Goal: Obtain resource: Download file/media

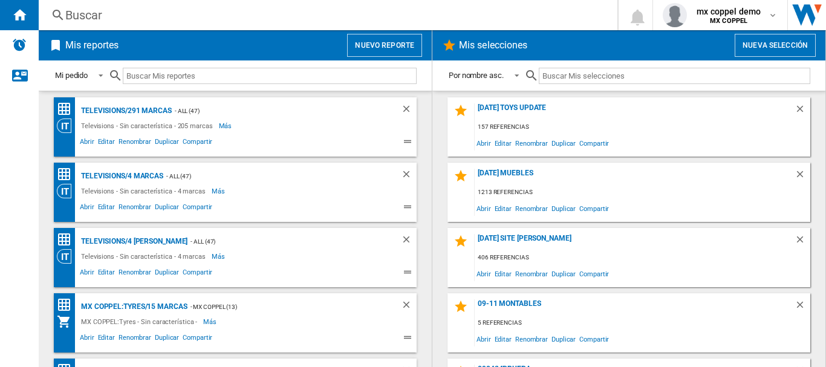
click at [375, 45] on button "Nuevo reporte" at bounding box center [384, 45] width 75 height 23
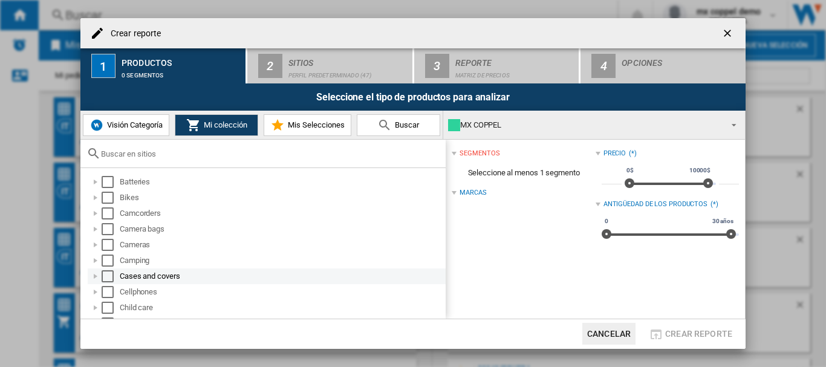
scroll to position [80, 0]
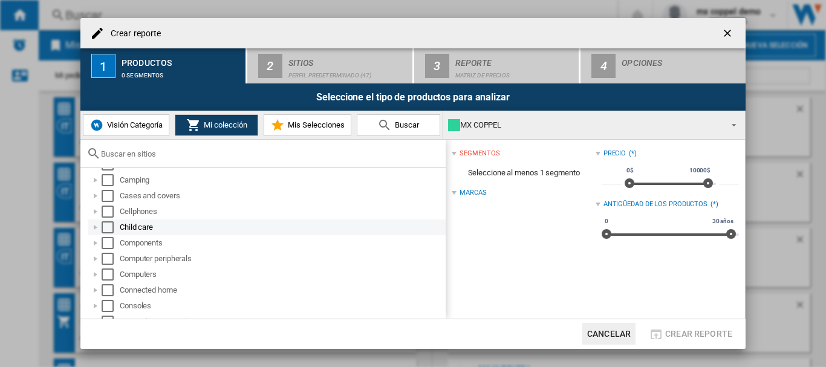
click at [92, 224] on div at bounding box center [95, 227] width 12 height 12
click at [104, 226] on div "Select" at bounding box center [108, 227] width 12 height 12
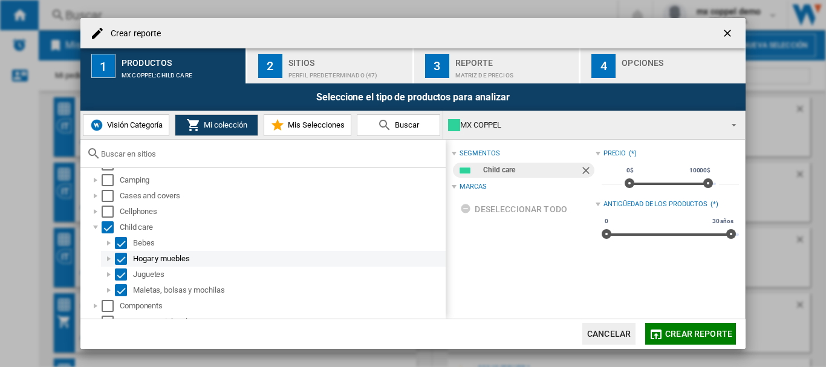
click at [108, 257] on div at bounding box center [109, 259] width 12 height 12
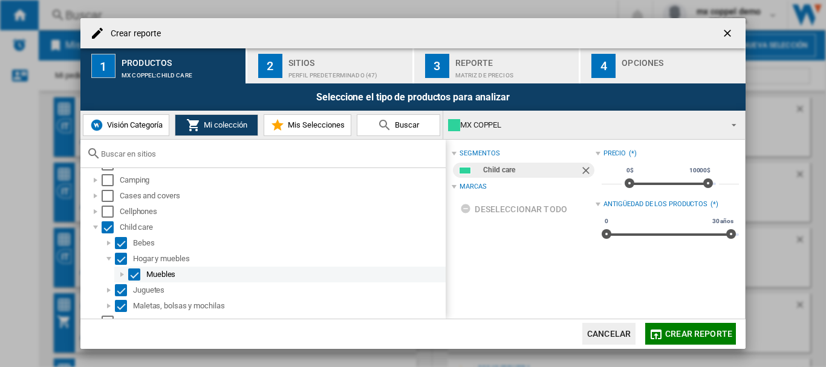
click at [121, 274] on div at bounding box center [122, 274] width 12 height 12
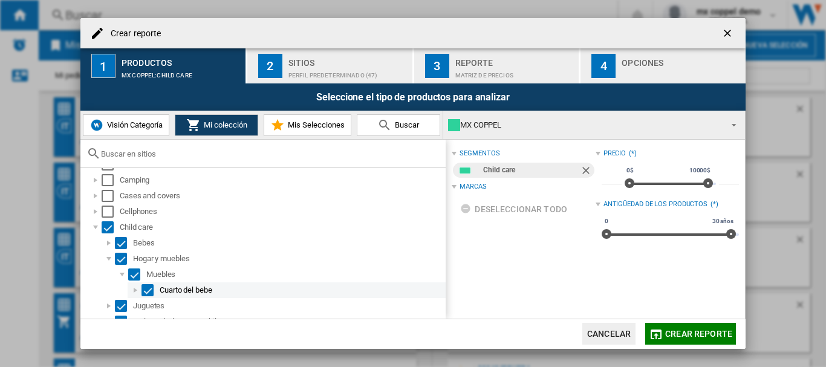
click at [136, 289] on div at bounding box center [135, 290] width 12 height 12
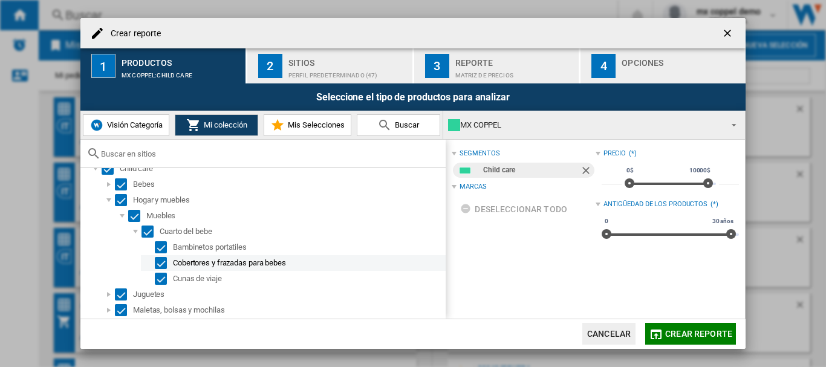
scroll to position [161, 0]
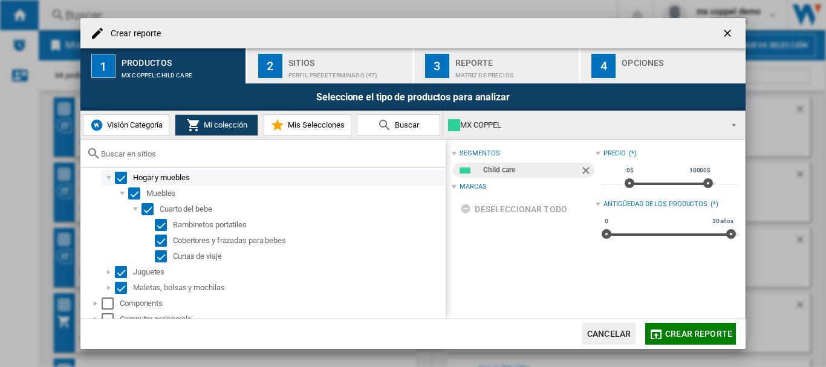
click at [106, 178] on div at bounding box center [109, 178] width 12 height 12
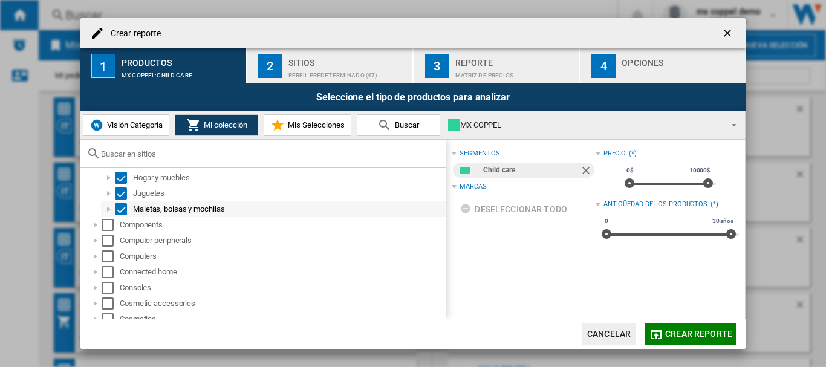
click at [111, 208] on div at bounding box center [109, 209] width 12 height 12
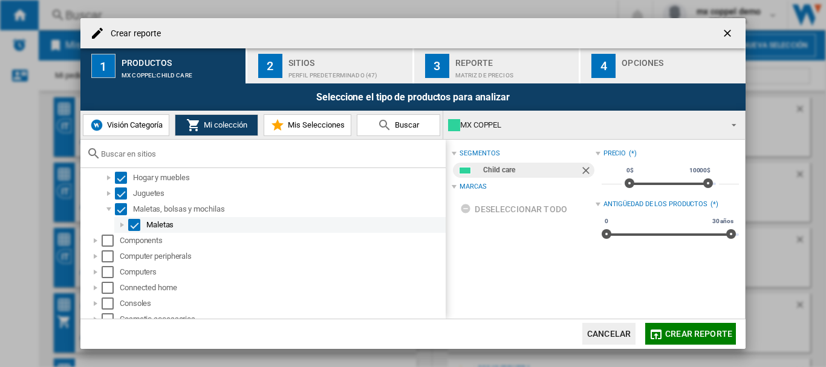
click at [122, 227] on div at bounding box center [122, 225] width 12 height 12
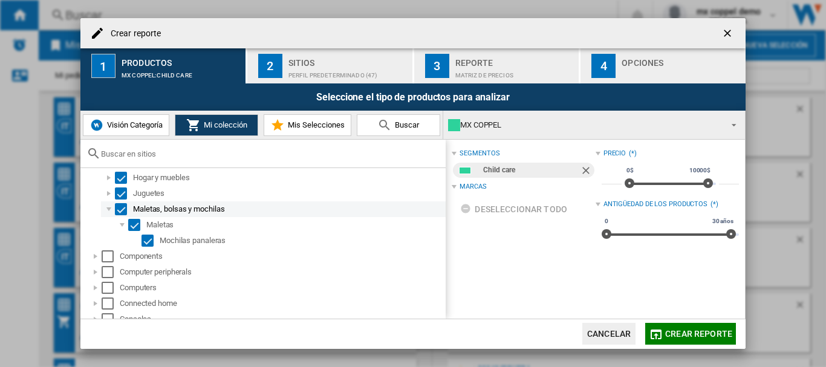
click at [104, 210] on div at bounding box center [109, 209] width 12 height 12
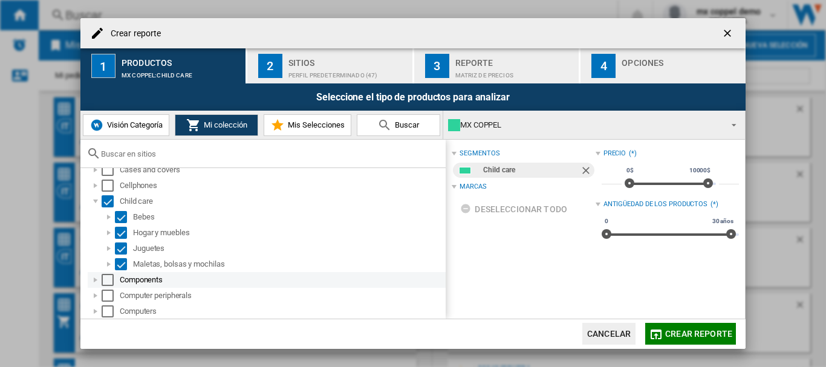
scroll to position [80, 0]
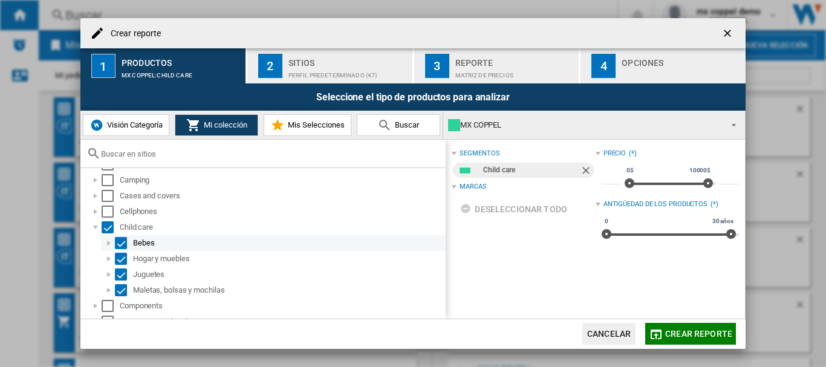
click at [107, 244] on div at bounding box center [109, 243] width 12 height 12
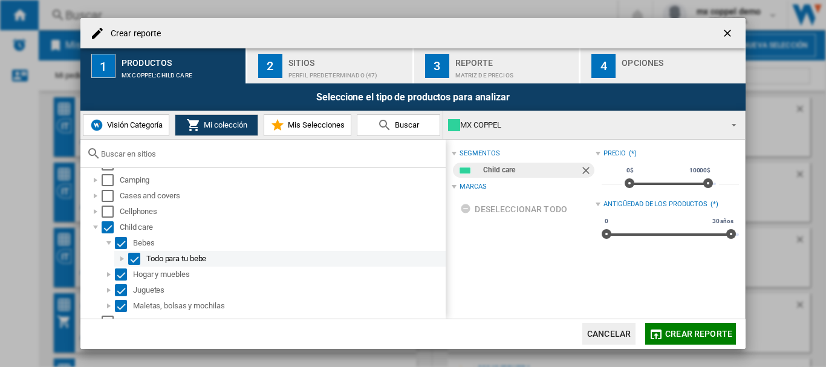
click at [120, 258] on div at bounding box center [122, 259] width 12 height 12
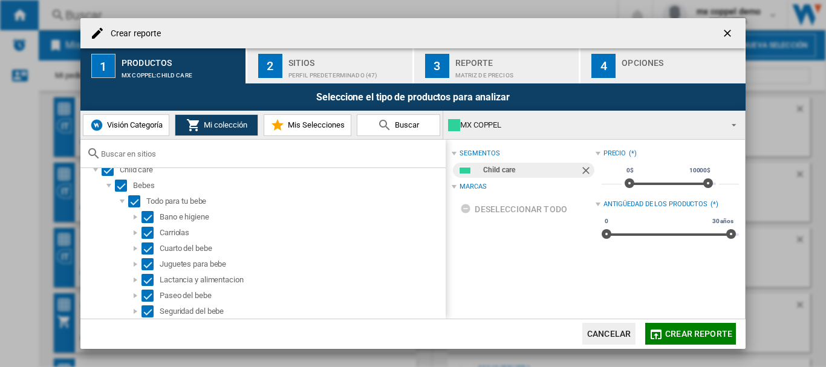
scroll to position [161, 0]
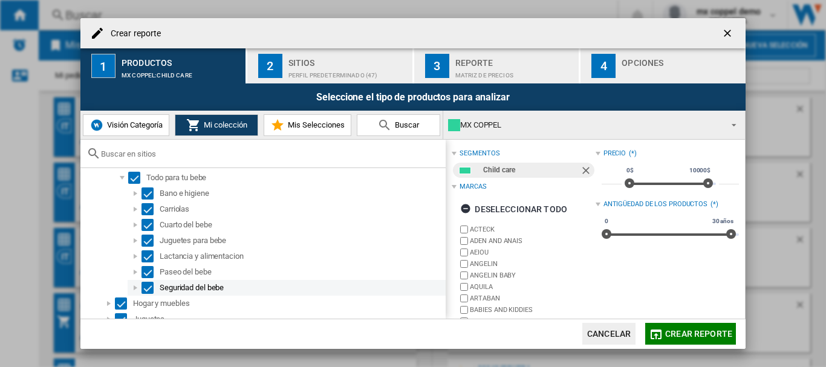
click at [137, 285] on div at bounding box center [135, 288] width 12 height 12
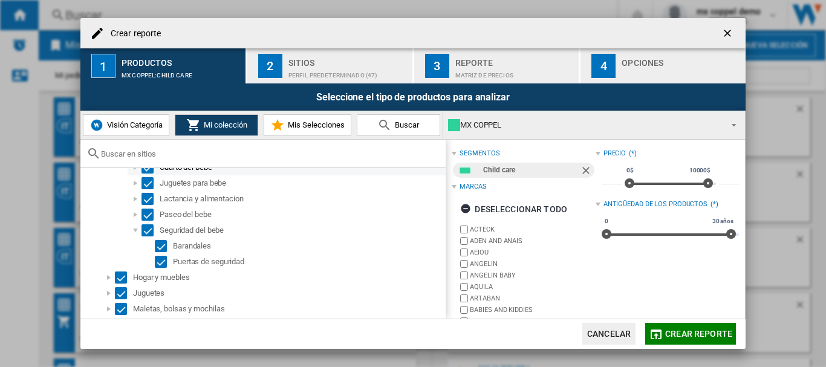
scroll to position [242, 0]
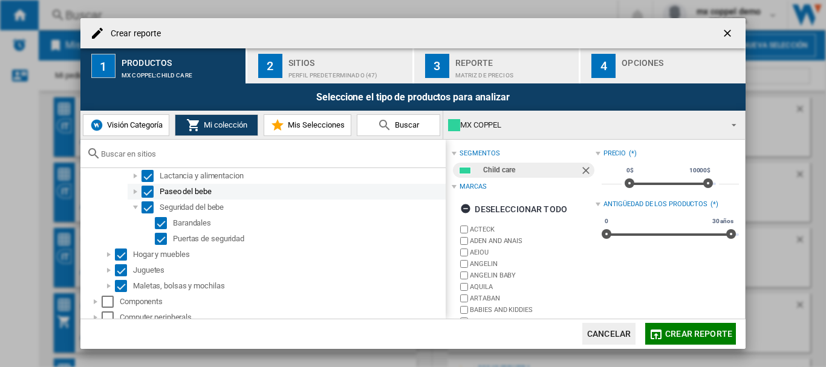
click at [135, 193] on div at bounding box center [135, 192] width 12 height 12
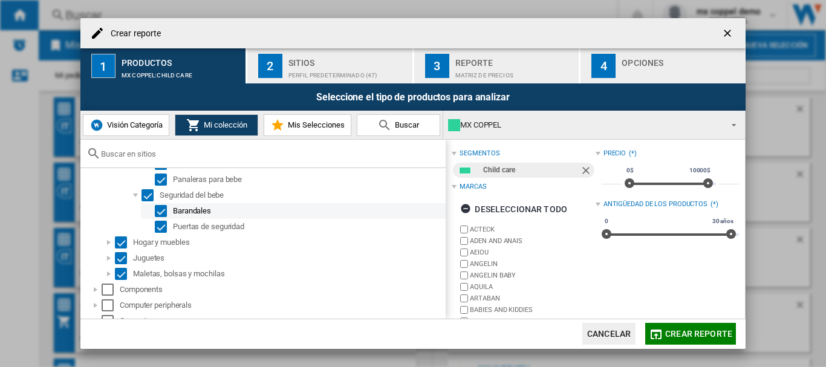
scroll to position [322, 0]
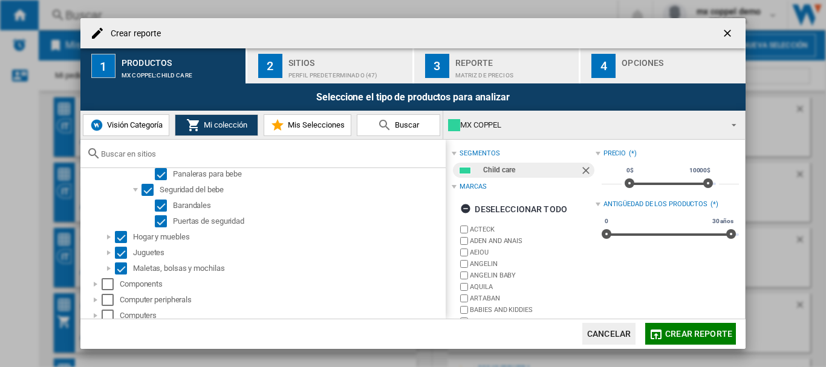
click at [719, 332] on span "Crear reporte" at bounding box center [698, 334] width 67 height 10
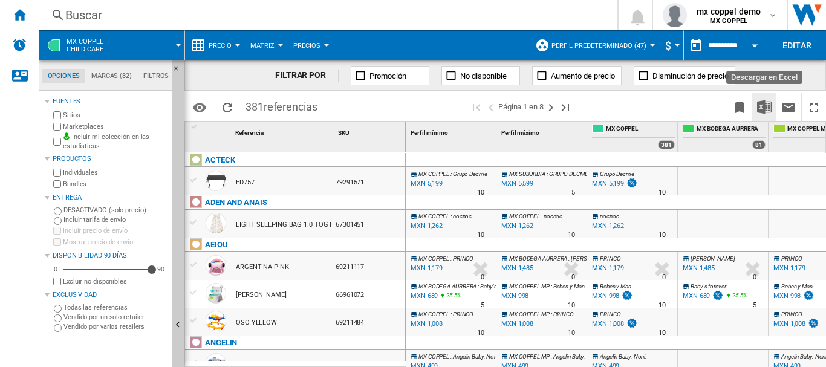
click at [764, 100] on img "Descargar en Excel" at bounding box center [764, 107] width 15 height 15
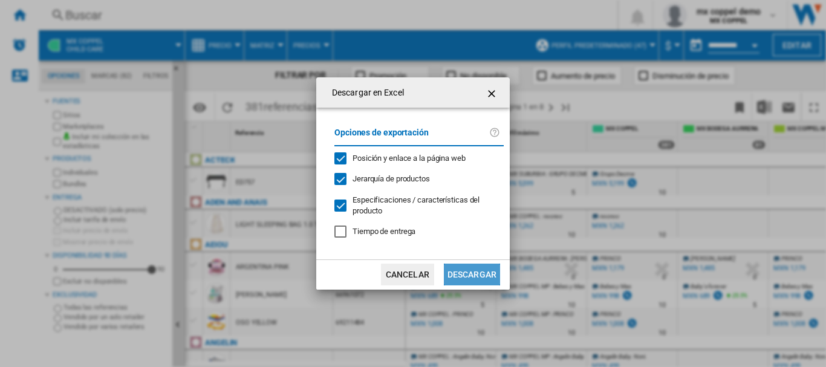
click at [463, 269] on button "Descargar" at bounding box center [472, 275] width 56 height 22
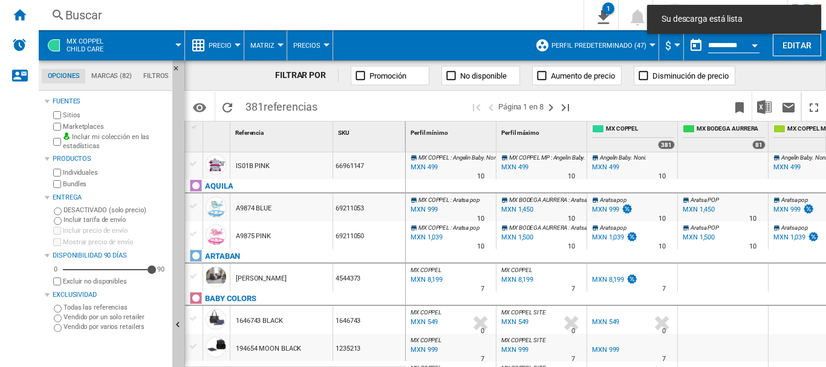
scroll to position [483, 0]
